Goal: Task Accomplishment & Management: Manage account settings

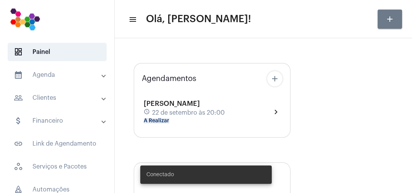
type input "[URL][DOMAIN_NAME]"
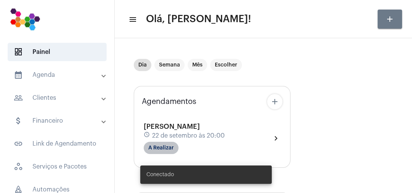
click at [173, 149] on mat-chip "A Realizar" at bounding box center [161, 148] width 35 height 12
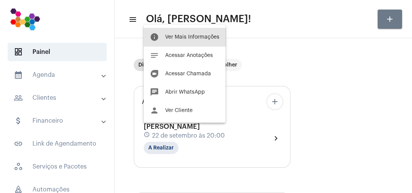
click at [201, 29] on button "info Ver Mais Informações" at bounding box center [185, 37] width 82 height 18
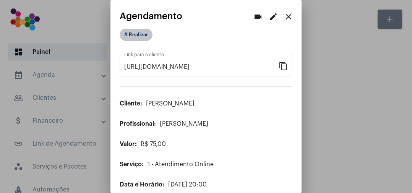
click at [139, 30] on mat-chip "A Realizar" at bounding box center [136, 35] width 33 height 12
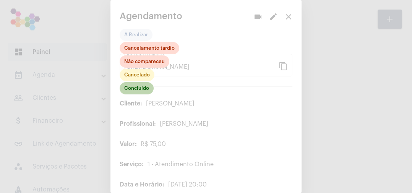
click at [149, 87] on mat-chip "Concluído" at bounding box center [137, 88] width 34 height 12
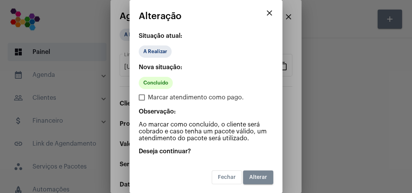
click at [258, 176] on span "Alterar" at bounding box center [258, 177] width 18 height 5
